Goal: Information Seeking & Learning: Check status

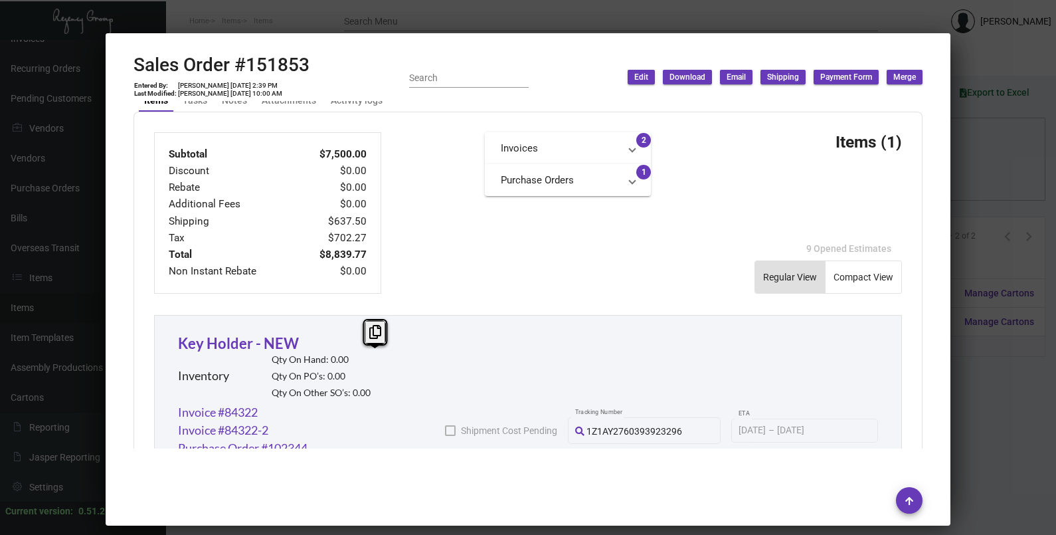
scroll to position [747, 0]
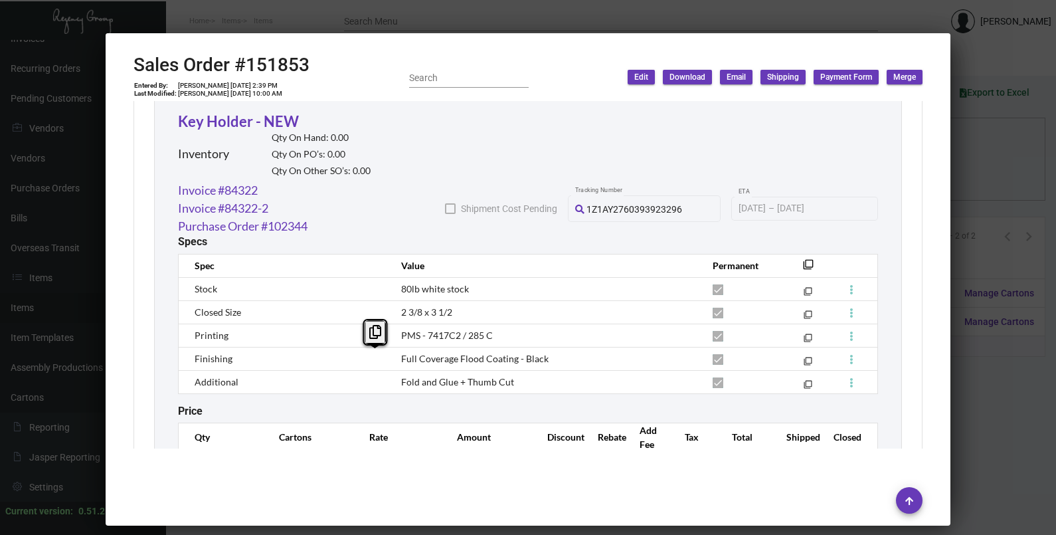
click at [1007, 169] on div at bounding box center [528, 267] width 1056 height 535
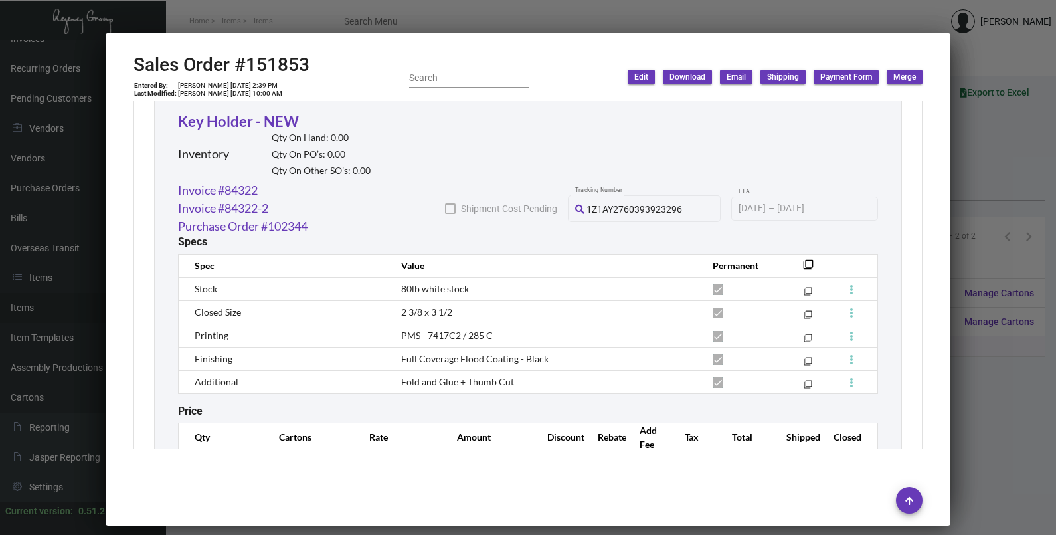
click at [1006, 169] on div at bounding box center [528, 267] width 1056 height 535
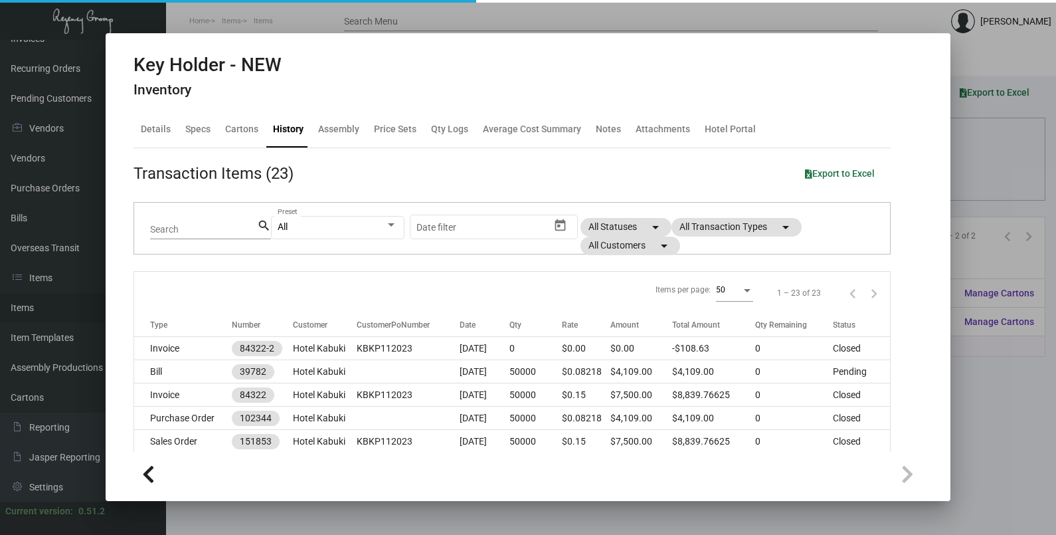
click at [1006, 169] on div at bounding box center [528, 267] width 1056 height 535
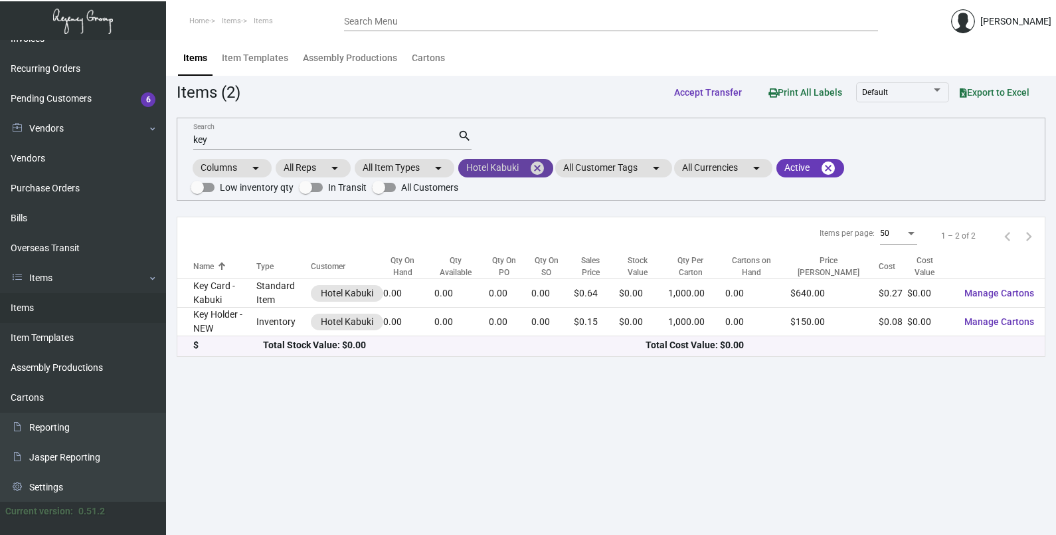
click at [535, 168] on mat-icon "cancel" at bounding box center [537, 168] width 16 height 16
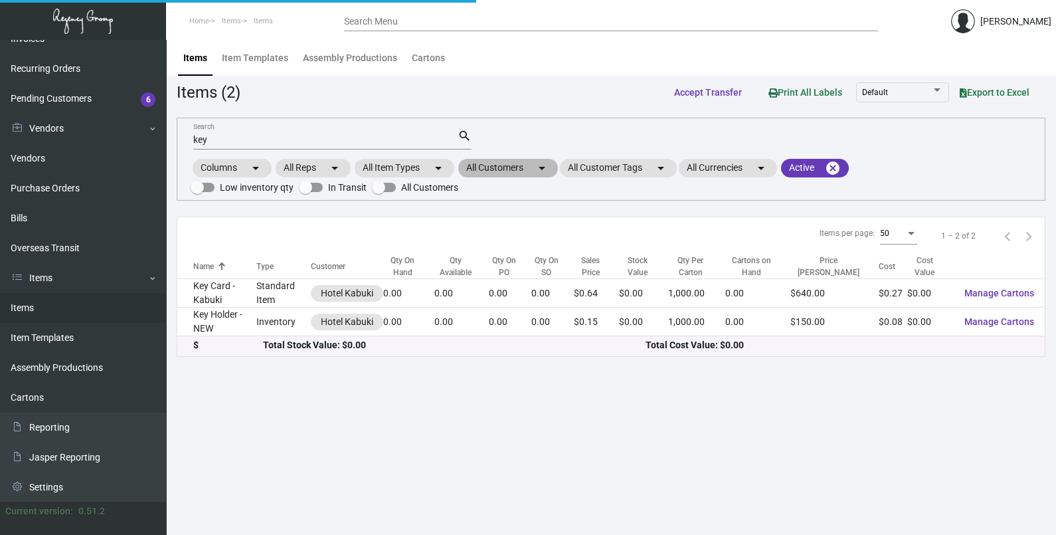
click at [533, 168] on mat-chip "All Customers arrow_drop_down" at bounding box center [508, 168] width 100 height 19
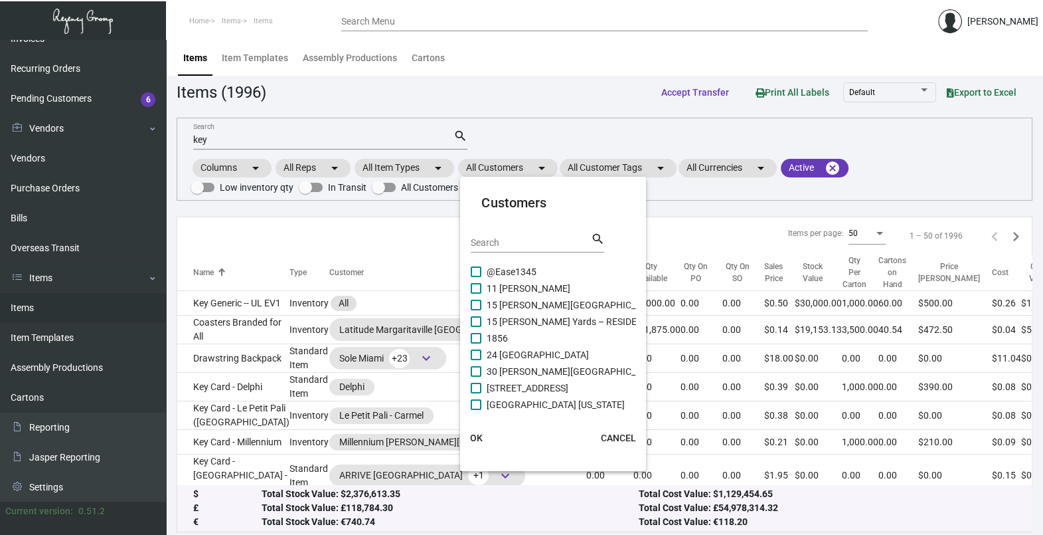
click at [528, 234] on div "Search" at bounding box center [531, 242] width 120 height 21
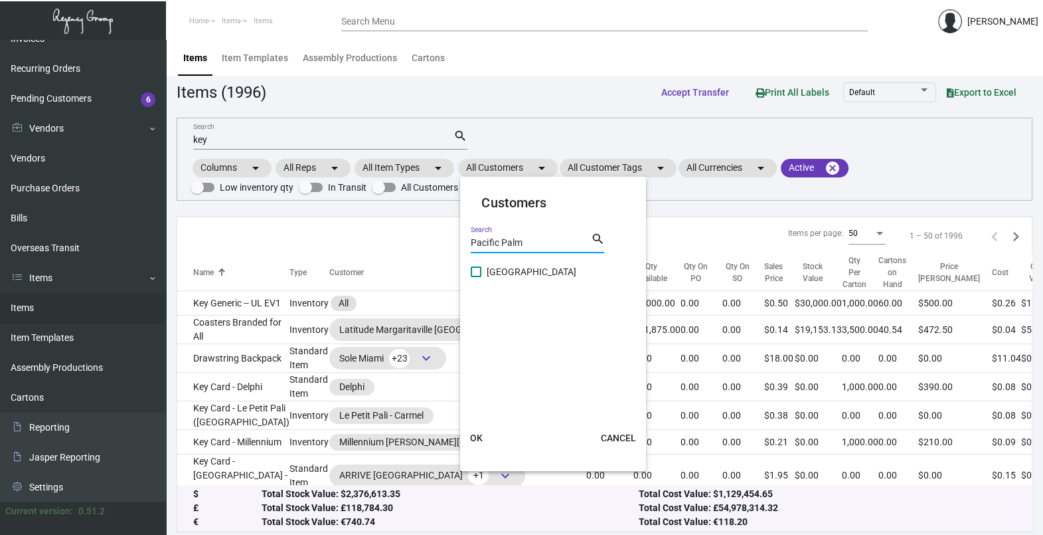
type input "Pacific Palm"
click at [523, 278] on span "[GEOGRAPHIC_DATA]" at bounding box center [532, 272] width 90 height 16
click at [476, 278] on input "[GEOGRAPHIC_DATA]" at bounding box center [476, 277] width 1 height 1
checkbox input "true"
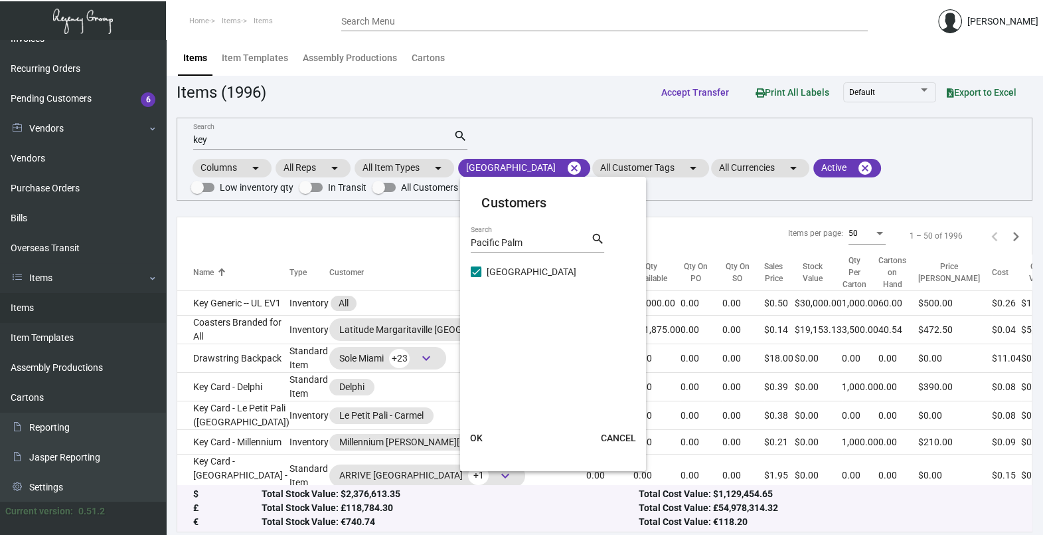
click at [475, 432] on button "OK" at bounding box center [476, 438] width 43 height 24
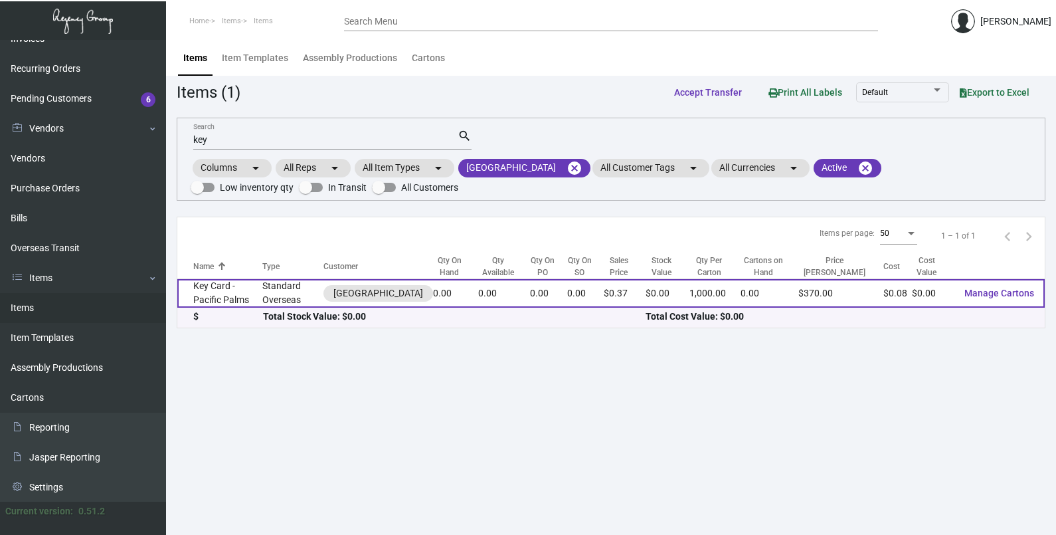
click at [252, 306] on td "Key Card - Pacific Palms" at bounding box center [219, 293] width 85 height 29
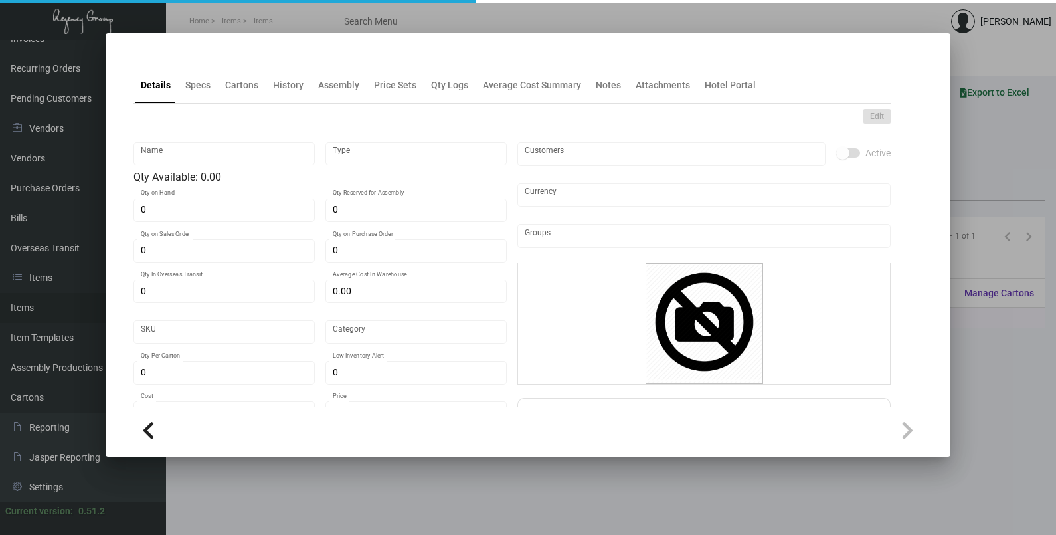
type input "Key Card - Pacific Palms"
type input "Standard Overseas"
type input "$ 0.08533"
type input "1826"
type input "Standard"
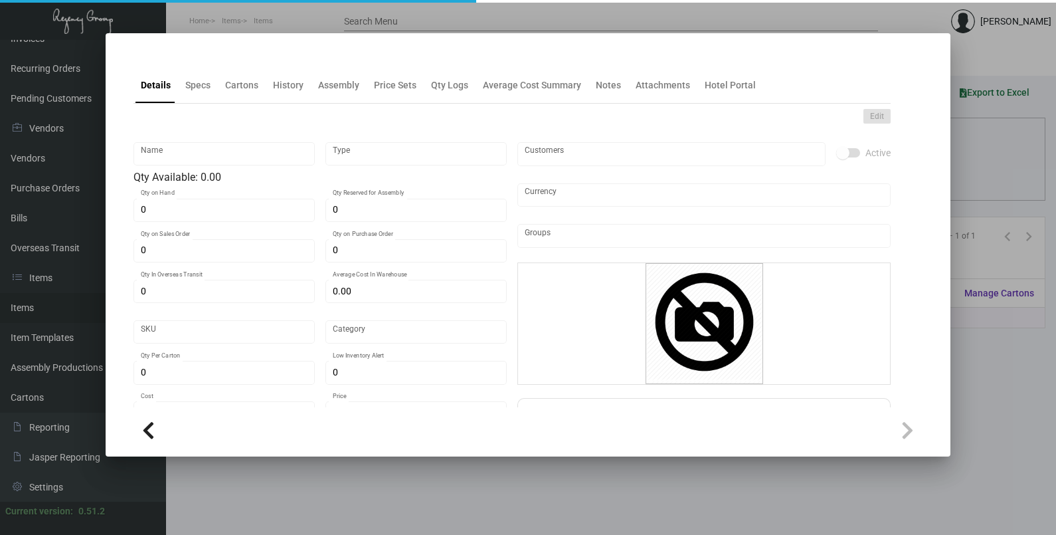
type input "1,000"
type input "$ 0.08"
type input "$ 0.37"
type textarea "[GEOGRAPHIC_DATA] Keys: Size CR80, #30 mill white laminated PVC plastic, Glossy…"
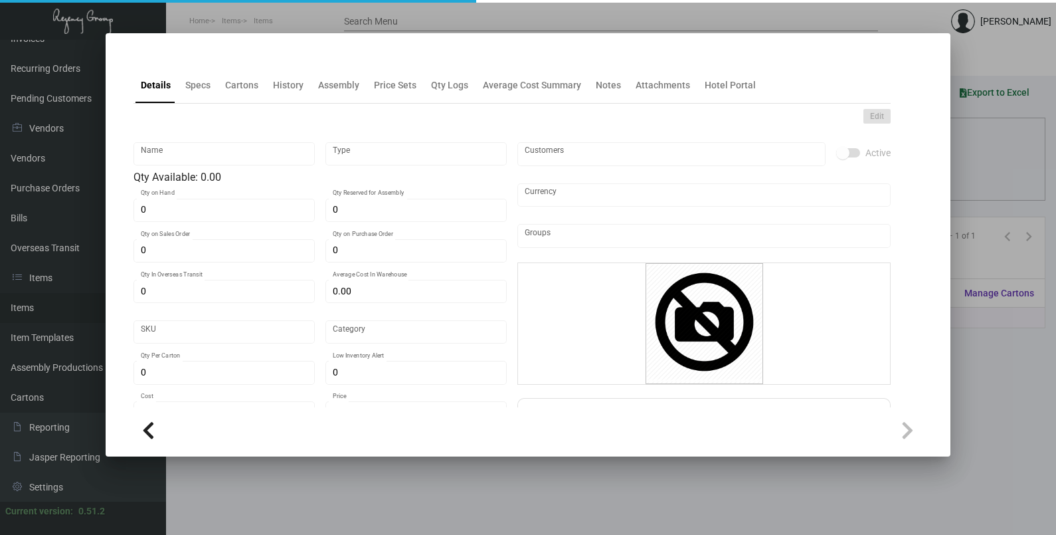
checkbox input "true"
type input "United States Dollar $"
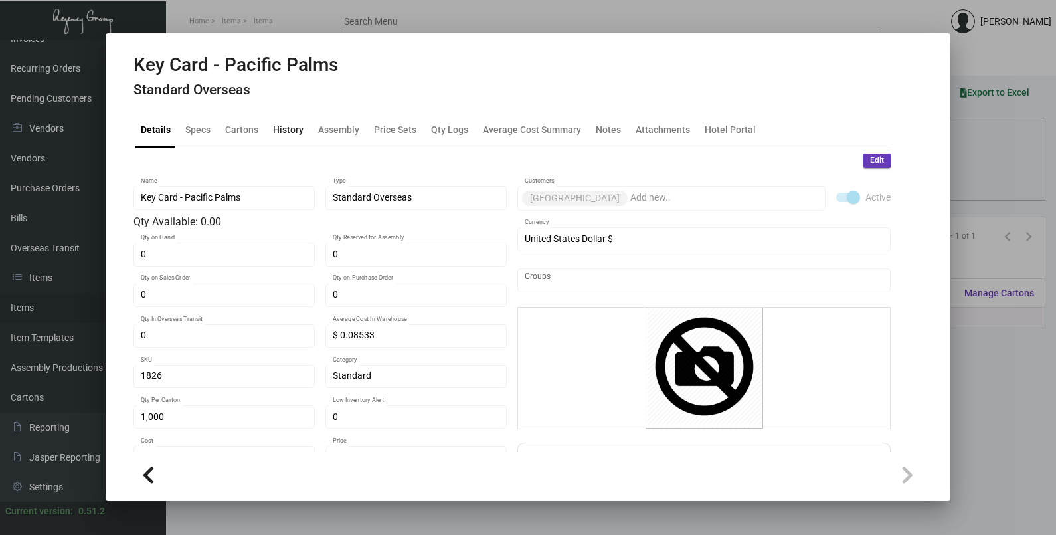
click at [279, 130] on div "History" at bounding box center [288, 129] width 31 height 14
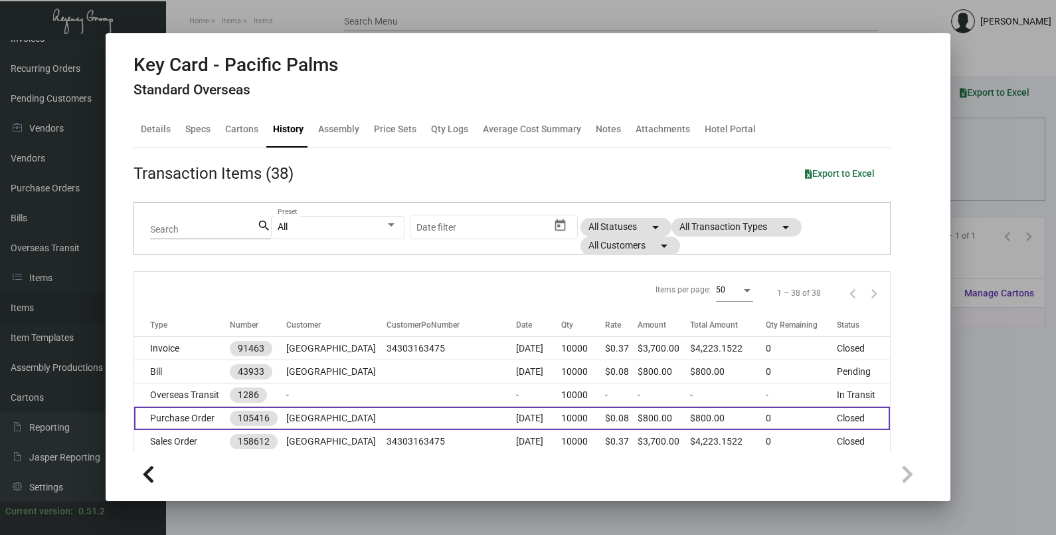
click at [584, 418] on td "10000" at bounding box center [582, 417] width 43 height 23
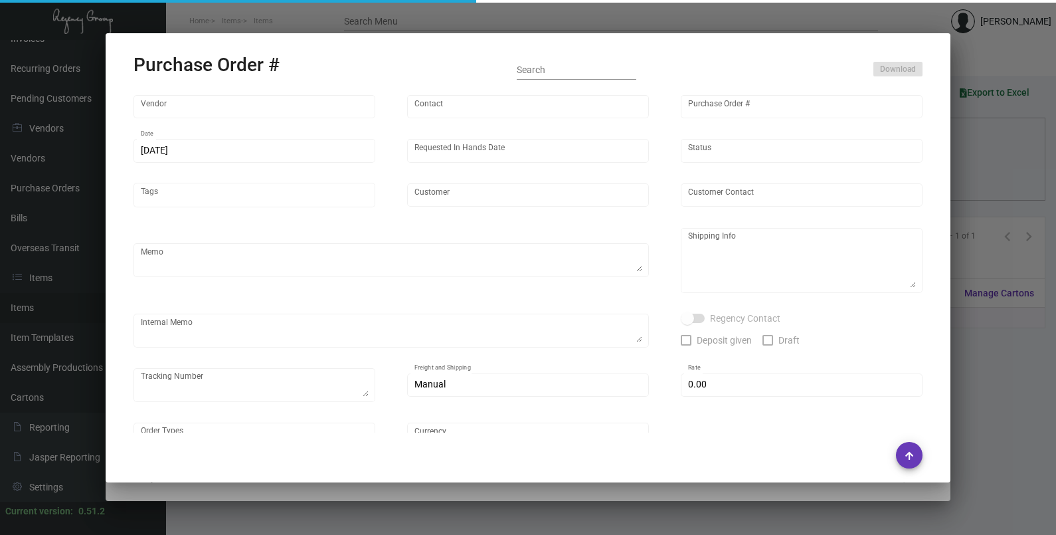
type input "CHENGDU MIND IOT TECHNOLOGY"
type input "[PERSON_NAME]"
type input "105416"
type input "[DATE]"
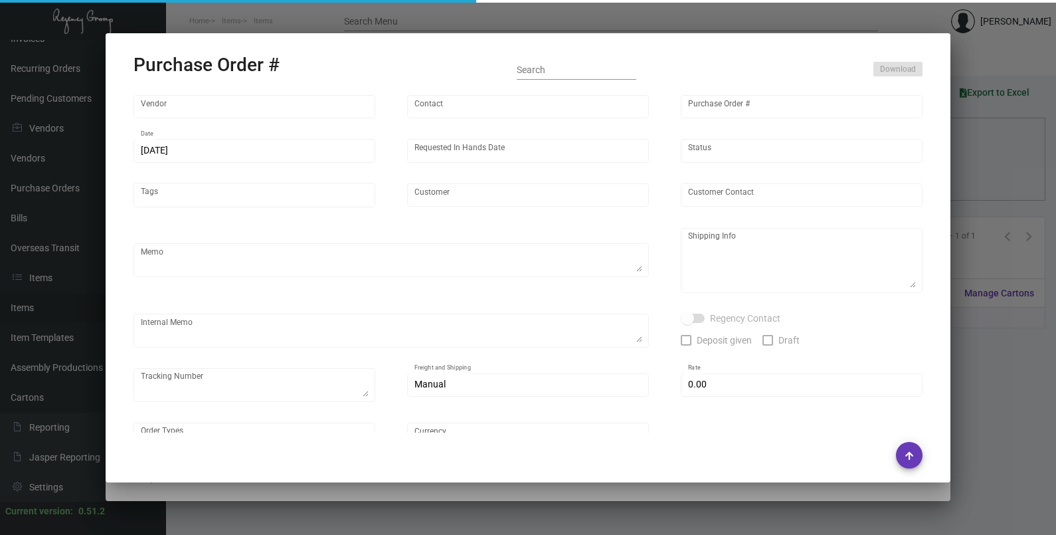
type input "[GEOGRAPHIC_DATA]"
type textarea "Please ship by air to our LA warehouse."
type textarea "Regency Group LA [STREET_ADDRESS]"
checkbox input "true"
type input "$ 0.00"
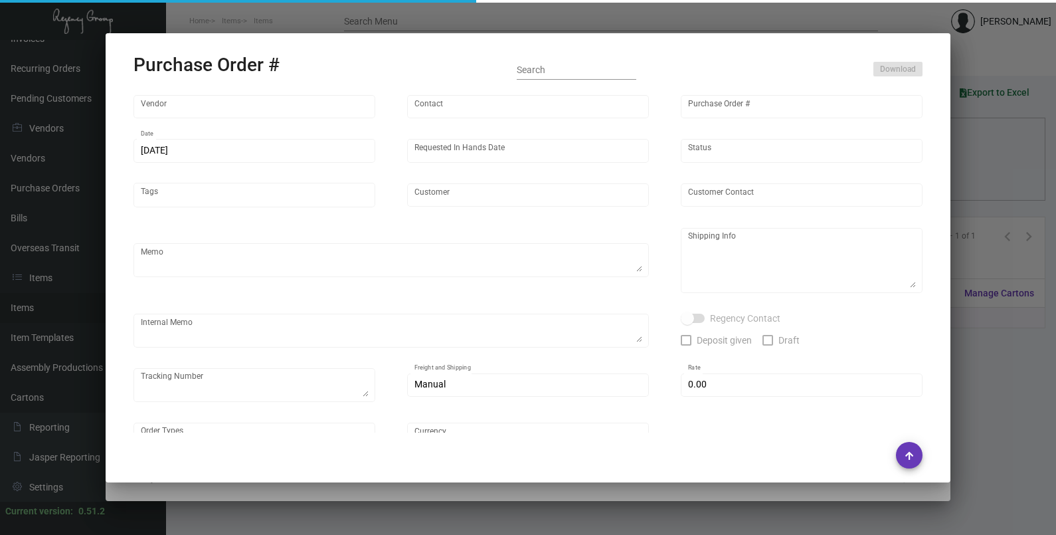
type input "United States Dollar $"
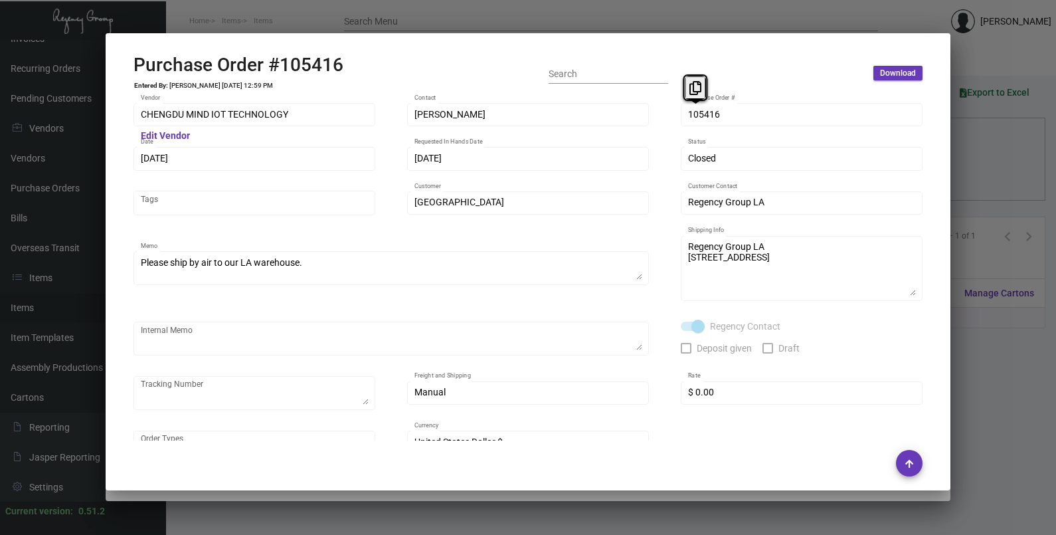
drag, startPoint x: 693, startPoint y: 118, endPoint x: 725, endPoint y: 56, distance: 69.2
click at [693, 90] on icon at bounding box center [695, 88] width 12 height 14
drag, startPoint x: 159, startPoint y: 158, endPoint x: 161, endPoint y: 132, distance: 26.6
click at [161, 132] on icon at bounding box center [163, 132] width 12 height 14
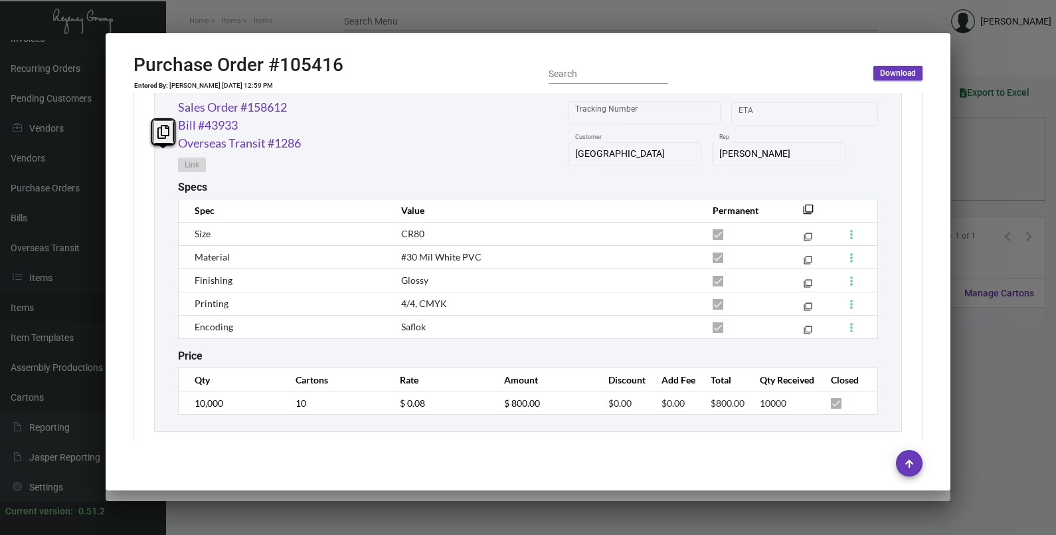
scroll to position [723, 0]
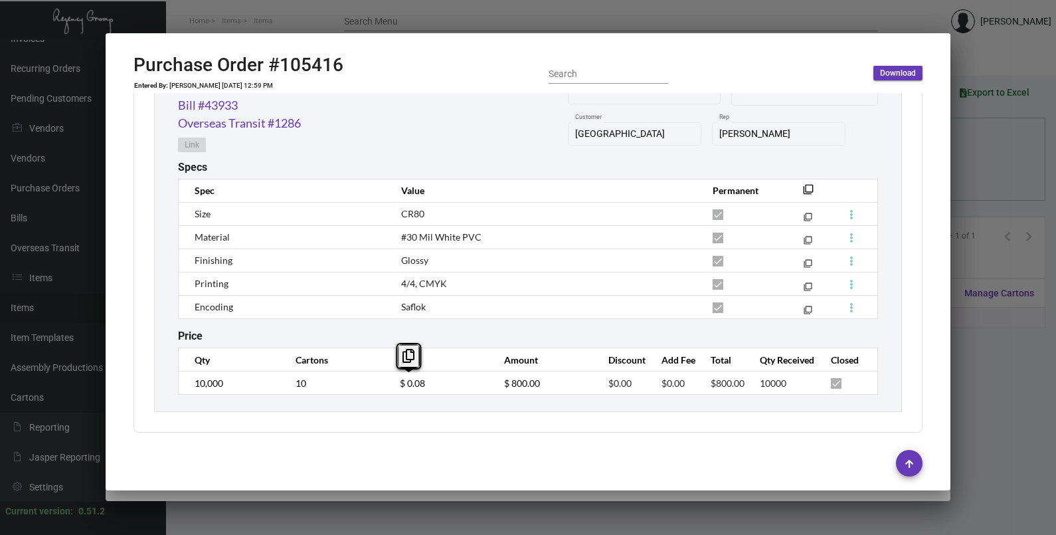
click at [389, 389] on td "$ 0.08" at bounding box center [439, 382] width 104 height 23
click at [179, 388] on td "10,000" at bounding box center [231, 382] width 104 height 23
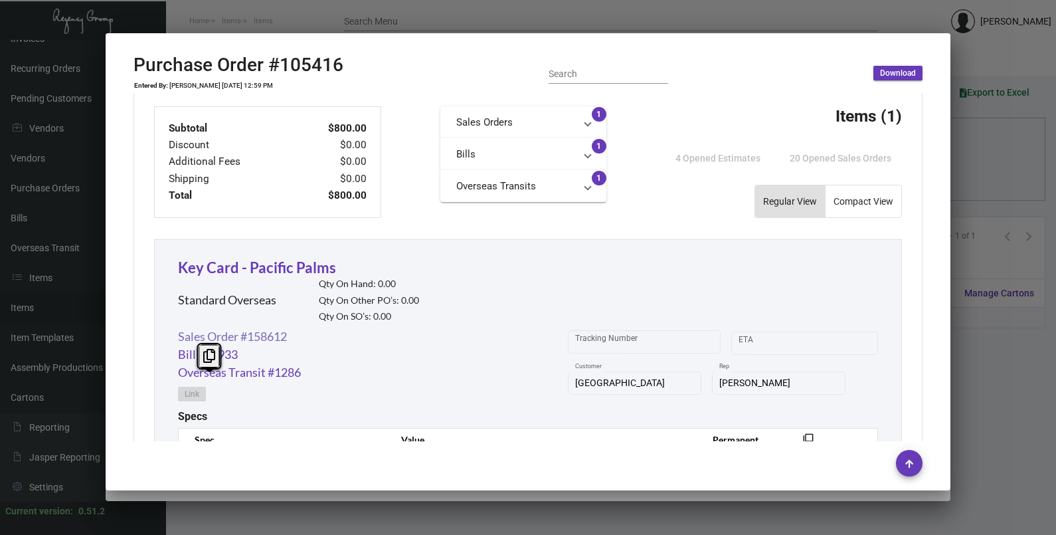
click at [270, 341] on link "Sales Order #158612" at bounding box center [232, 336] width 109 height 18
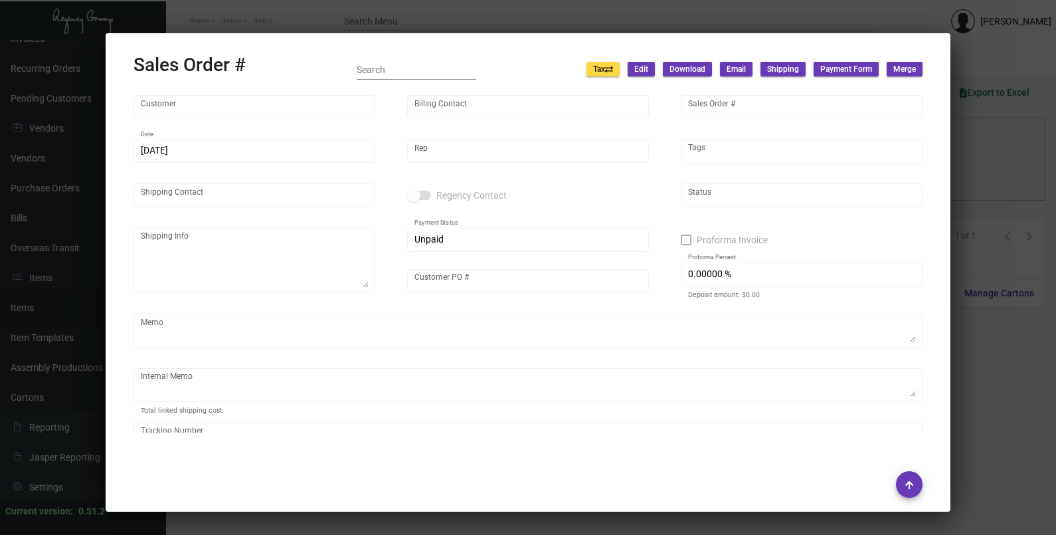
type input "[GEOGRAPHIC_DATA]"
type input "[PERSON_NAME]"
type input "158612"
type input "[DATE]"
type input "[PERSON_NAME]"
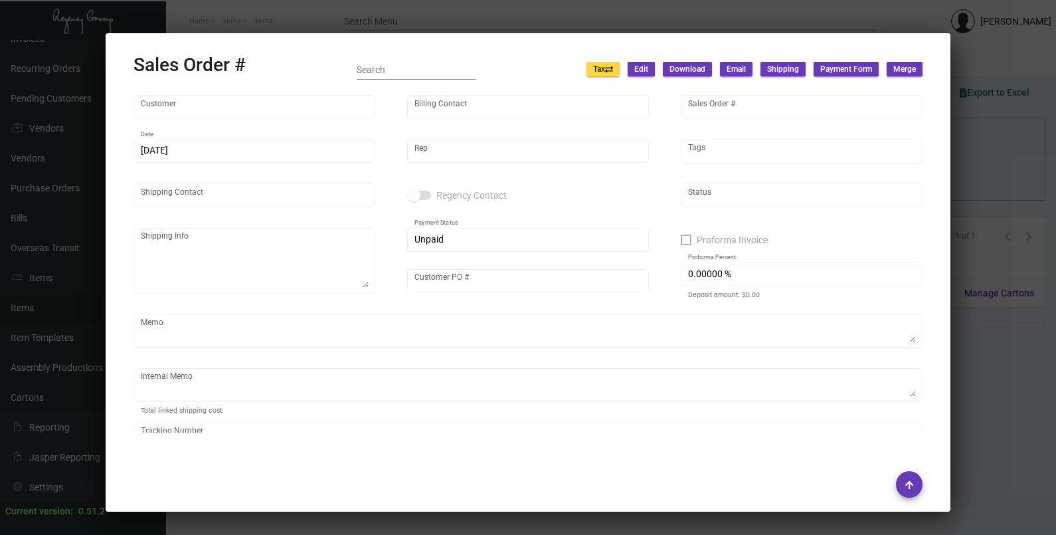
type input "[PERSON_NAME]"
type textarea "[GEOGRAPHIC_DATA] - [PERSON_NAME] [STREET_ADDRESS]"
type input "34303163475"
type textarea "$92.70"
type input "United States Dollar $"
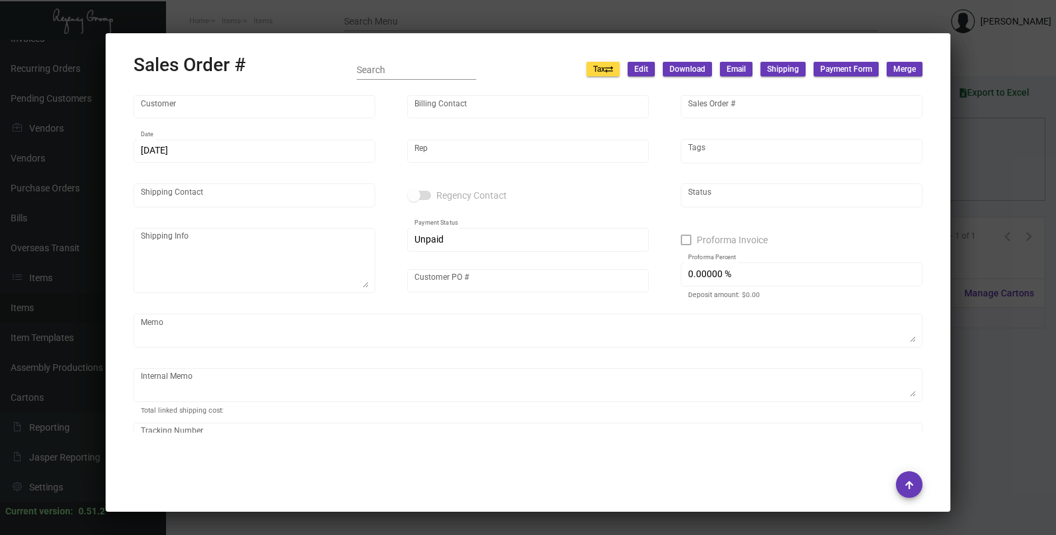
type input "$ 156.76"
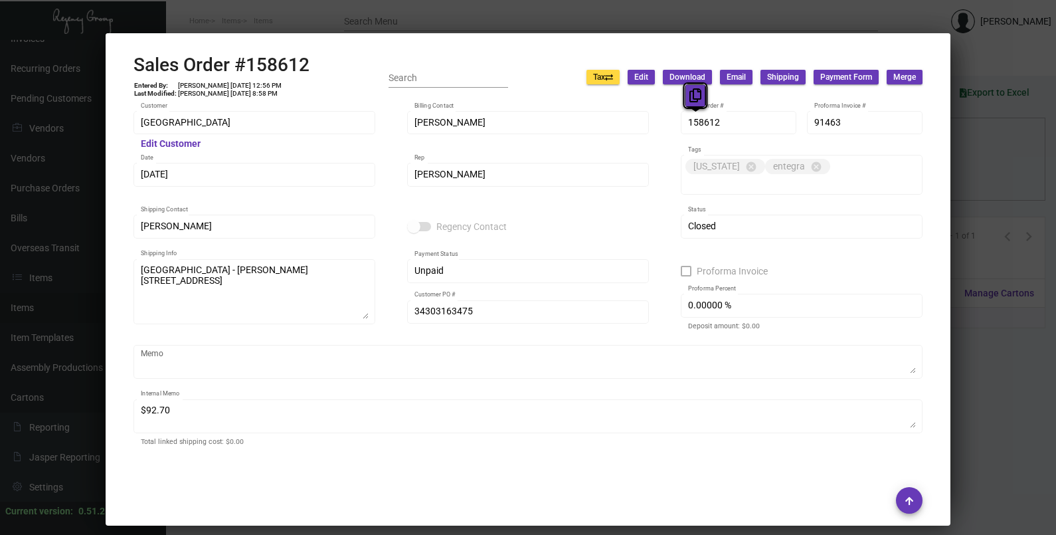
drag, startPoint x: 704, startPoint y: 124, endPoint x: 703, endPoint y: 91, distance: 32.6
click at [687, 92] on button at bounding box center [696, 96] width 22 height 24
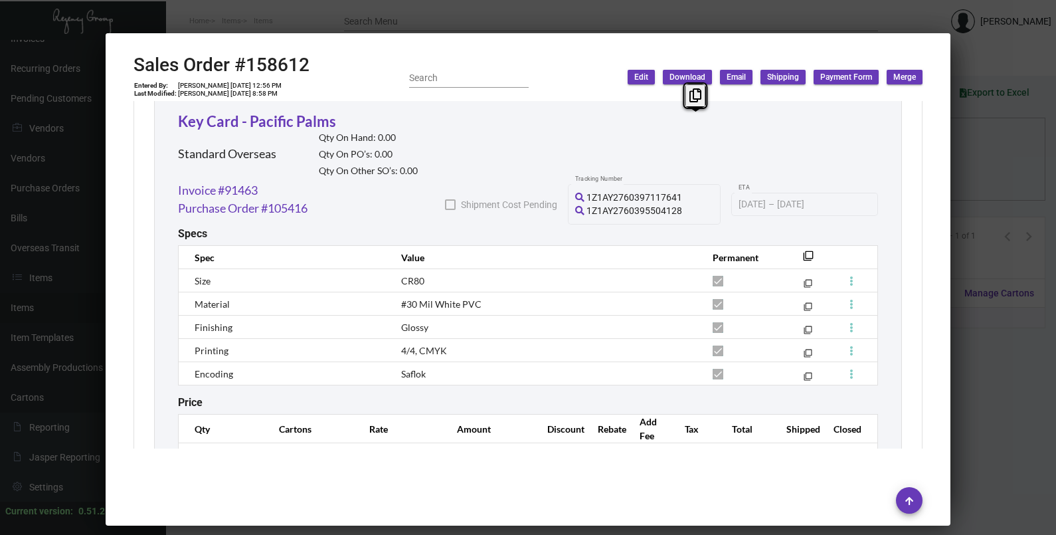
scroll to position [844, 0]
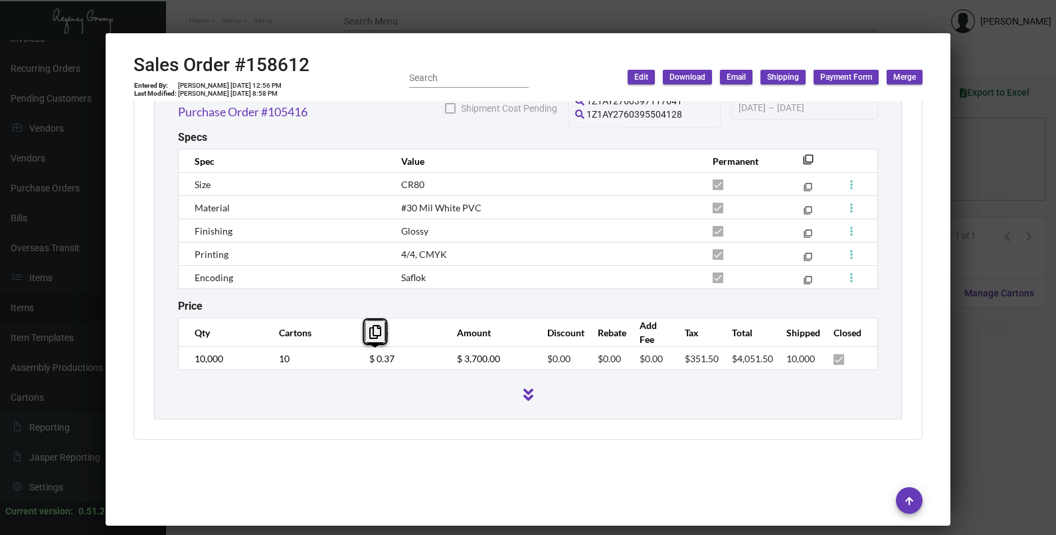
click at [347, 371] on div "Key Card - Pacific Palms Standard Overseas Qty On Hand: 0.00 Qty On PO’s: 0.00 …" at bounding box center [528, 208] width 748 height 422
click at [963, 171] on div at bounding box center [528, 267] width 1056 height 535
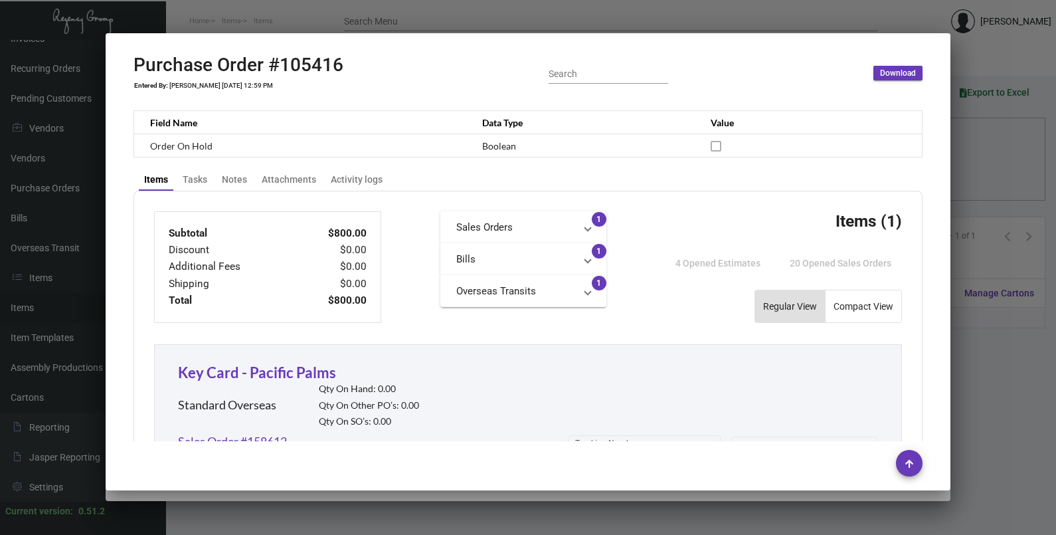
scroll to position [0, 0]
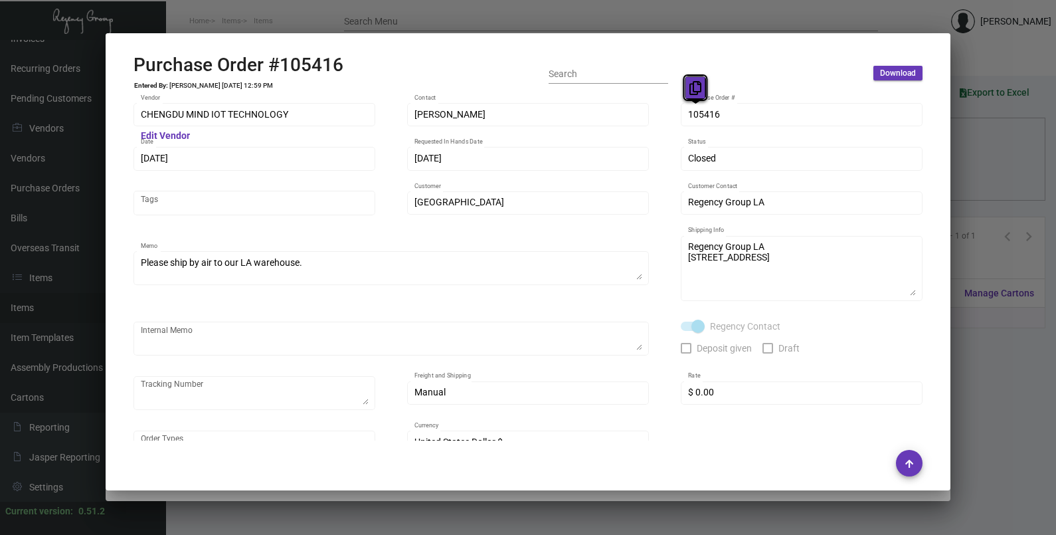
drag, startPoint x: 695, startPoint y: 115, endPoint x: 694, endPoint y: 91, distance: 23.9
click at [694, 91] on icon at bounding box center [695, 88] width 12 height 14
drag, startPoint x: 169, startPoint y: 162, endPoint x: 224, endPoint y: 128, distance: 64.7
click at [156, 137] on button at bounding box center [163, 132] width 22 height 24
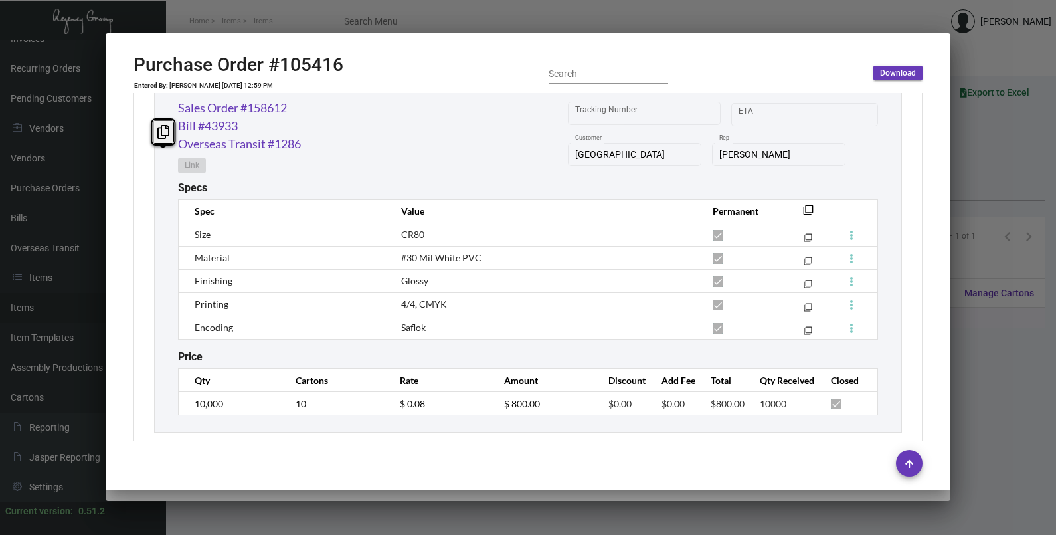
scroll to position [723, 0]
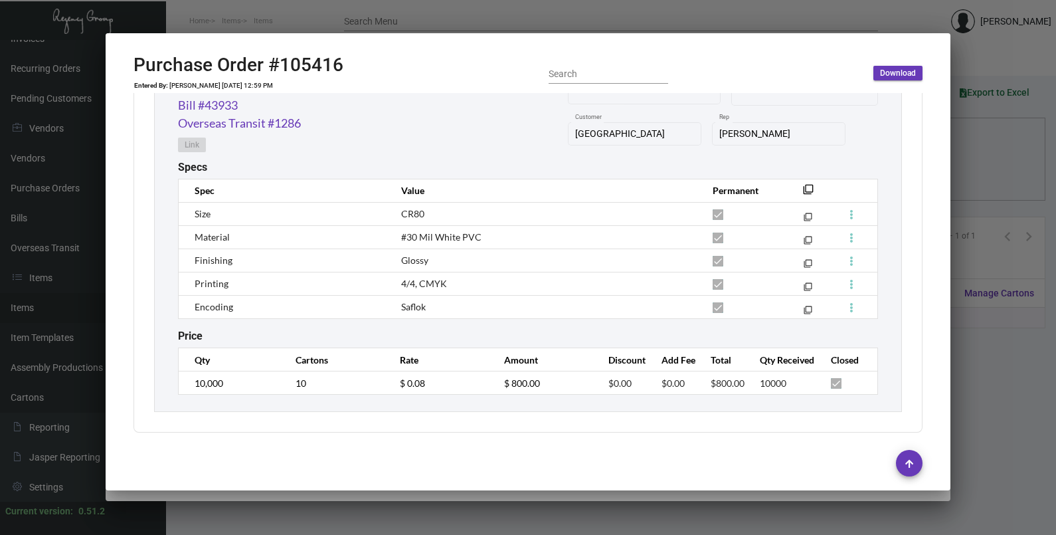
drag, startPoint x: 228, startPoint y: 391, endPoint x: 192, endPoint y: 390, distance: 35.9
click at [192, 390] on td "10,000" at bounding box center [231, 382] width 104 height 23
click at [230, 393] on td "10,000" at bounding box center [231, 382] width 104 height 23
click at [211, 385] on td "10,000" at bounding box center [231, 382] width 104 height 23
drag, startPoint x: 230, startPoint y: 375, endPoint x: 395, endPoint y: 389, distance: 165.3
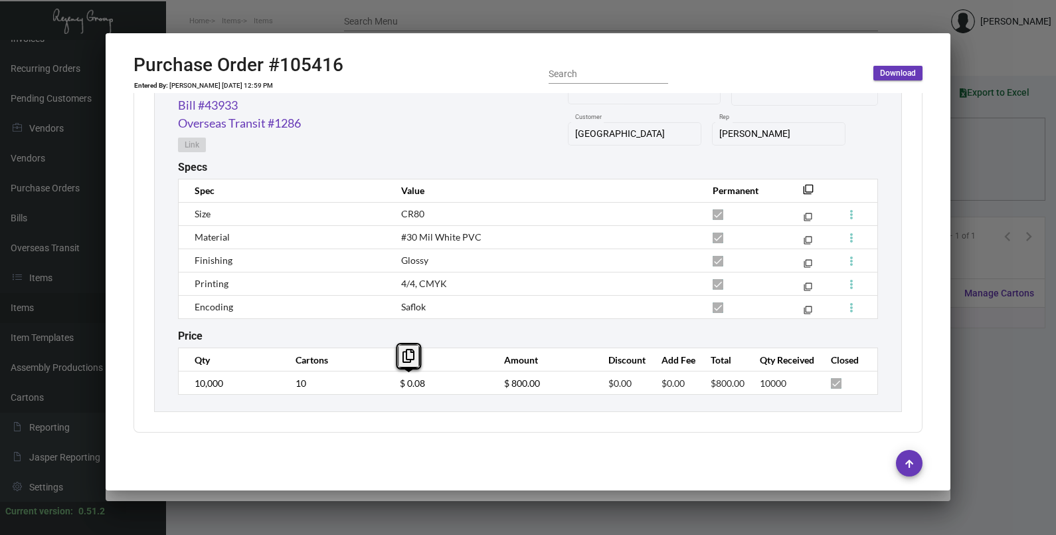
click at [395, 389] on td "$ 0.08" at bounding box center [439, 382] width 104 height 23
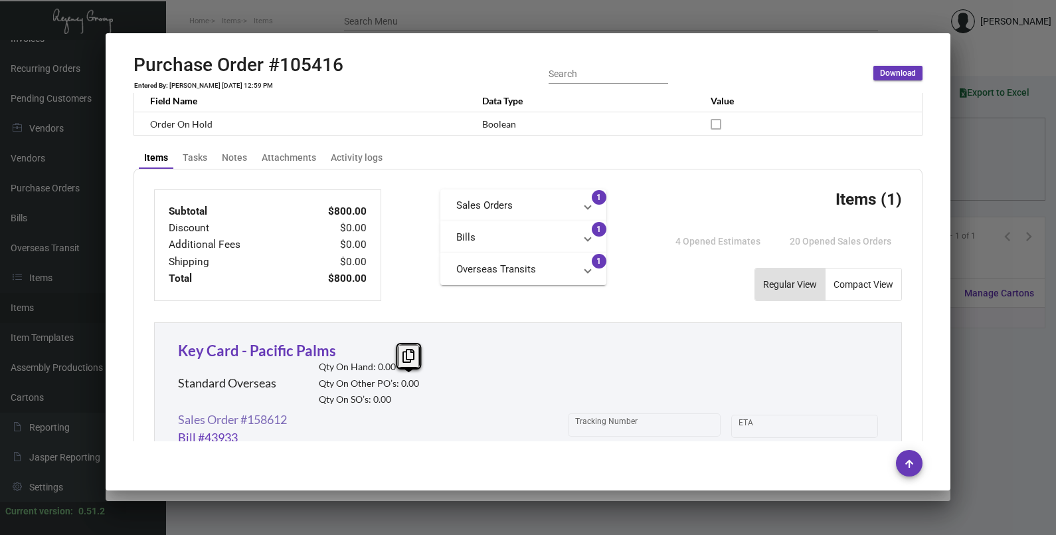
click at [236, 426] on link "Sales Order #158612" at bounding box center [232, 419] width 109 height 18
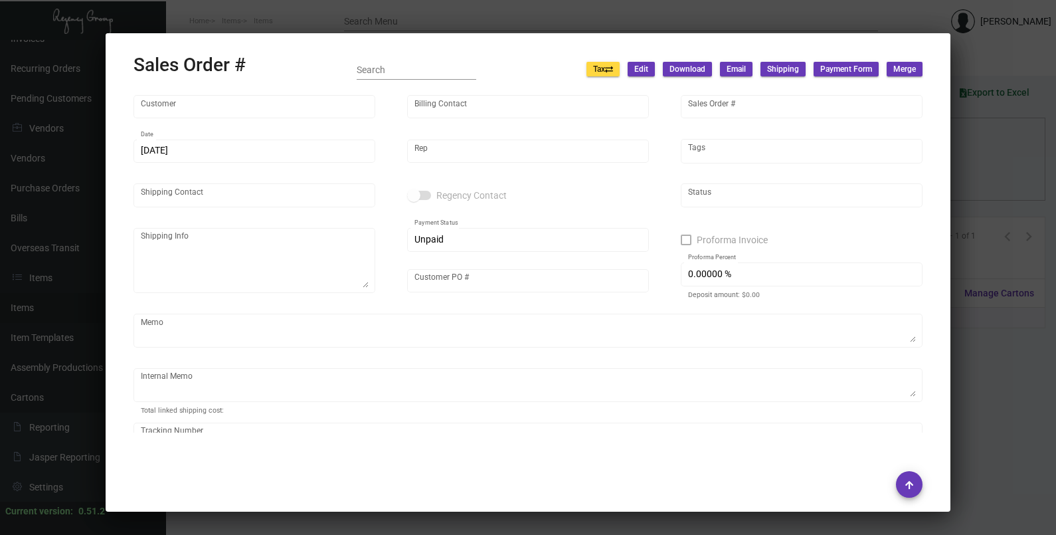
type input "[GEOGRAPHIC_DATA]"
type input "[PERSON_NAME]"
type input "158612"
type input "[DATE]"
type input "[PERSON_NAME]"
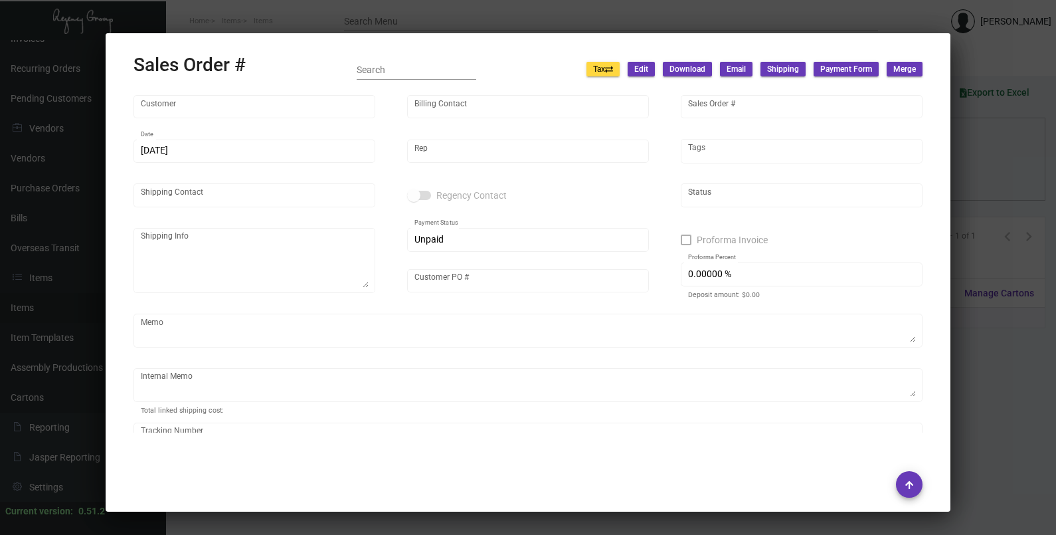
type input "[PERSON_NAME]"
type textarea "[GEOGRAPHIC_DATA] - [PERSON_NAME] [STREET_ADDRESS]"
type input "34303163475"
type textarea "$92.70"
type input "United States Dollar $"
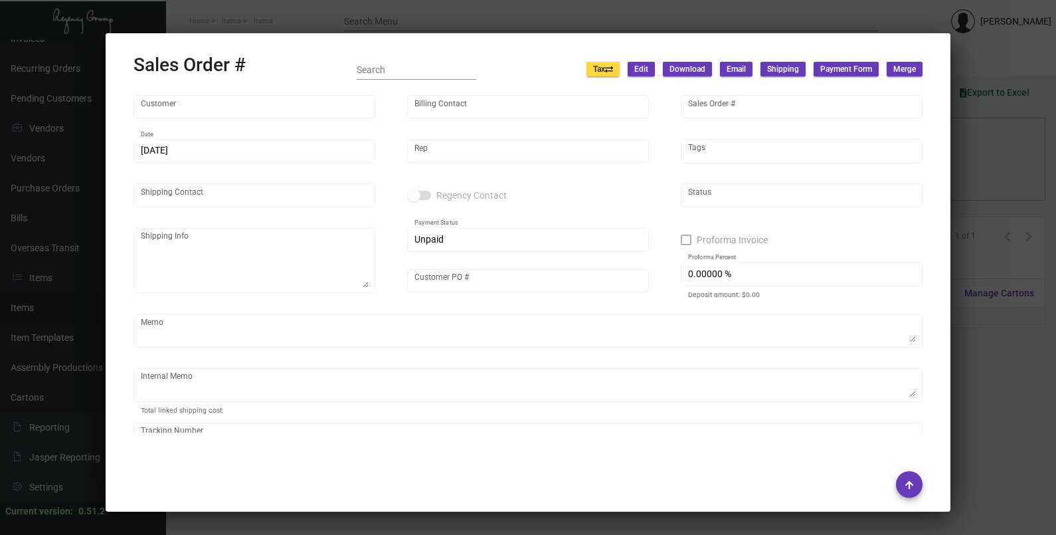
type input "$ 156.76"
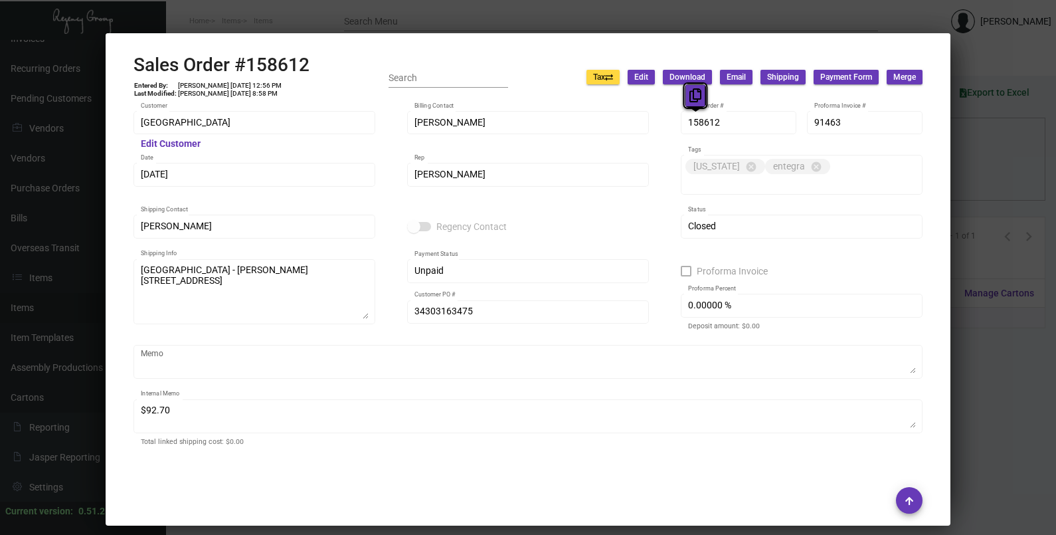
drag, startPoint x: 707, startPoint y: 126, endPoint x: 696, endPoint y: 96, distance: 32.6
click at [696, 96] on icon at bounding box center [695, 95] width 12 height 14
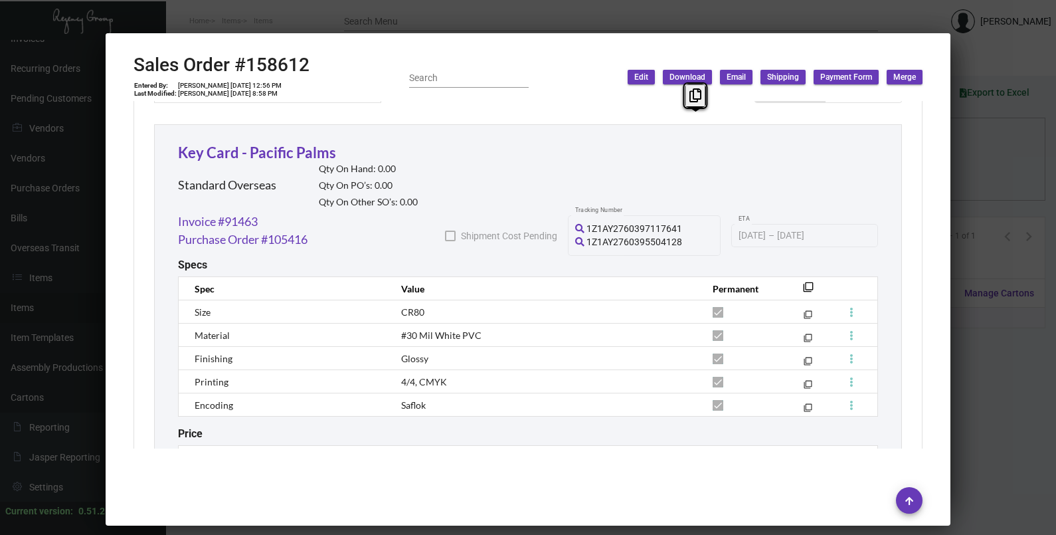
scroll to position [844, 0]
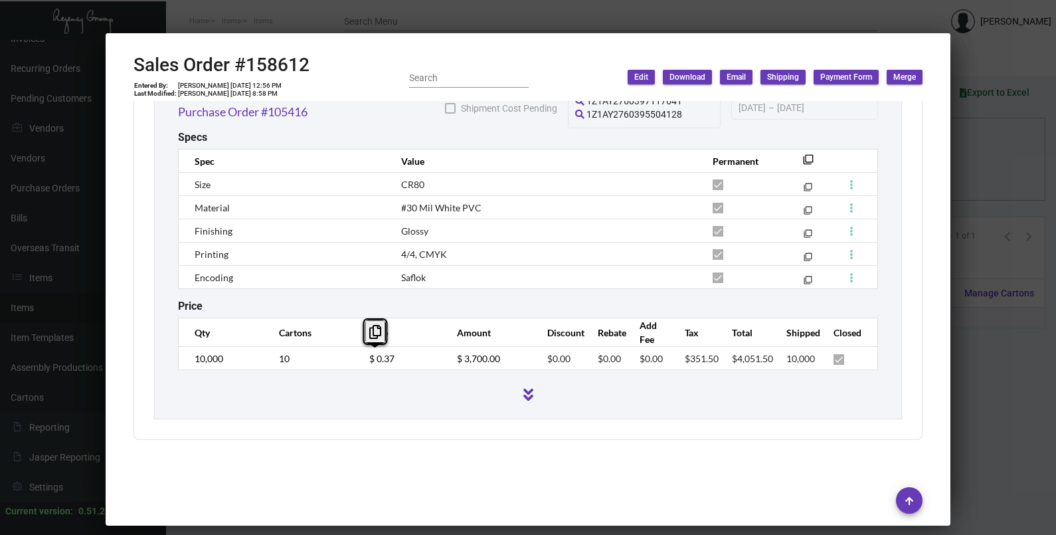
click at [361, 360] on td "$ 0.37" at bounding box center [400, 358] width 88 height 23
